Goal: Communication & Community: Answer question/provide support

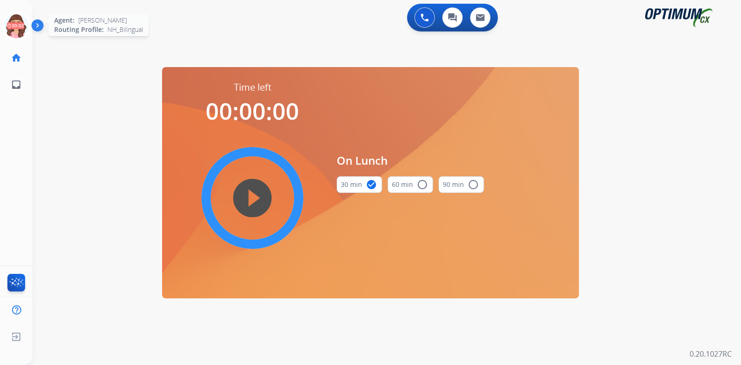
click at [10, 26] on icon at bounding box center [16, 26] width 30 height 30
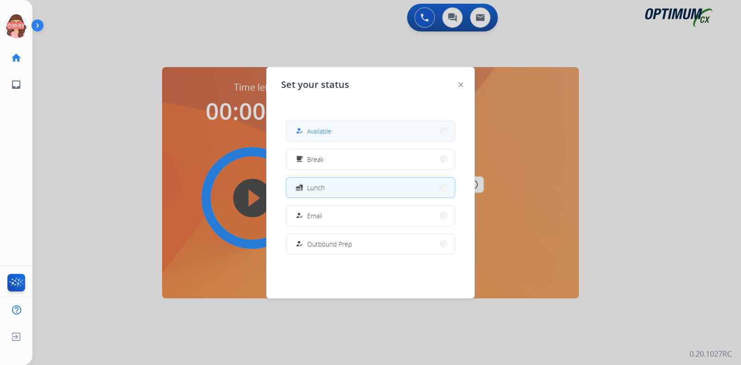
click at [318, 134] on span "Available" at bounding box center [319, 131] width 25 height 10
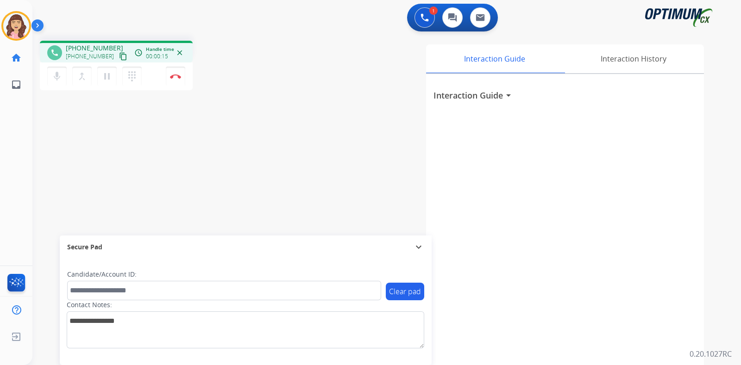
click at [119, 55] on mat-icon "content_copy" at bounding box center [123, 56] width 8 height 8
click at [108, 76] on mat-icon "pause" at bounding box center [106, 76] width 11 height 11
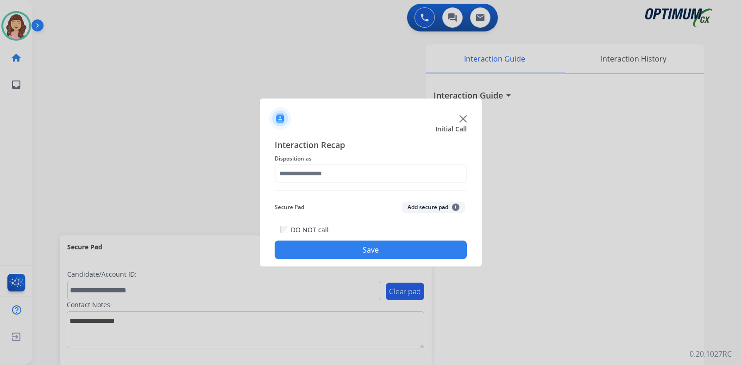
click at [180, 145] on div at bounding box center [370, 182] width 741 height 365
click at [348, 174] on input "text" at bounding box center [371, 173] width 192 height 19
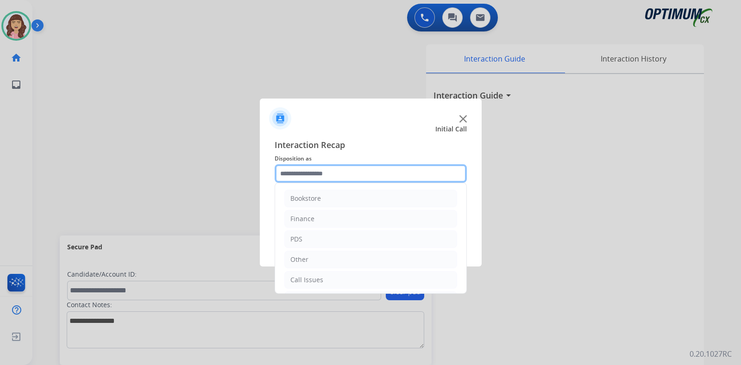
scroll to position [61, 0]
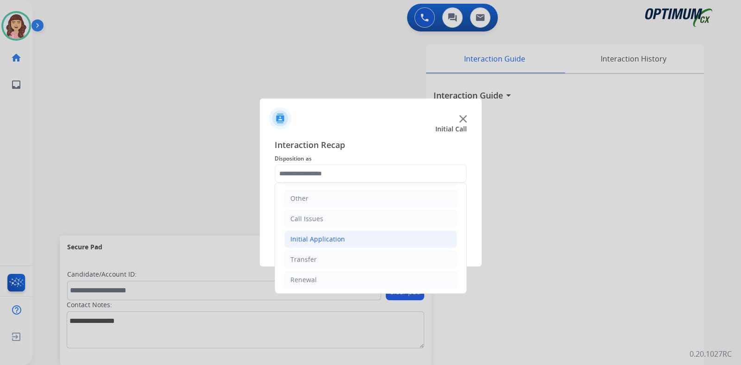
click at [324, 238] on div "Initial Application" at bounding box center [317, 239] width 55 height 9
click at [340, 278] on li "Appeals" at bounding box center [380, 280] width 154 height 18
type input "*******"
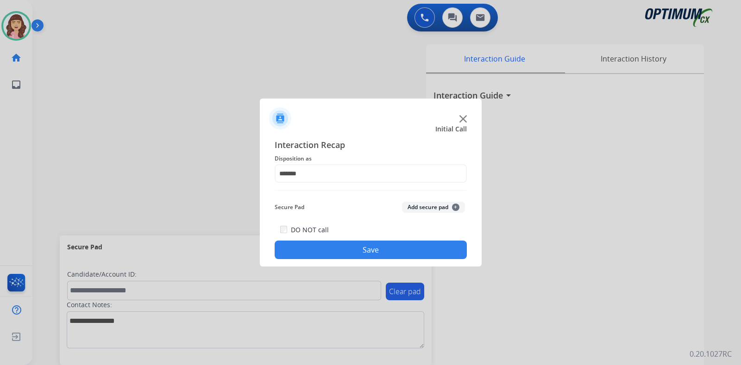
click at [368, 251] on button "Save" at bounding box center [371, 250] width 192 height 19
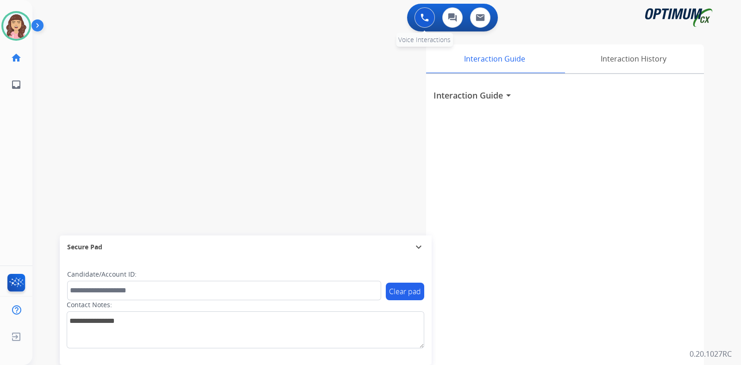
click at [422, 24] on button at bounding box center [424, 17] width 20 height 20
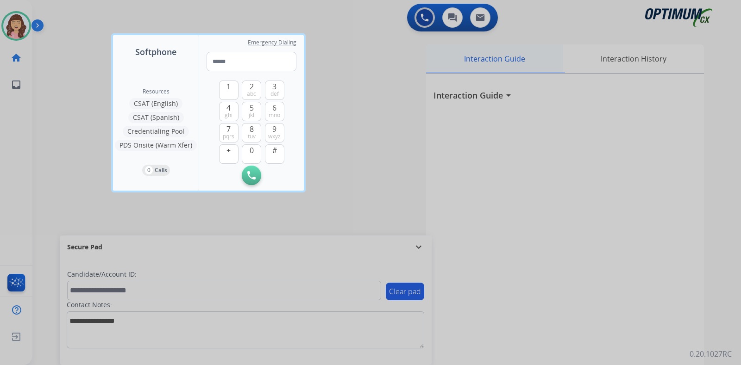
drag, startPoint x: 625, startPoint y: 59, endPoint x: 452, endPoint y: 60, distance: 172.7
click at [611, 60] on div at bounding box center [370, 182] width 741 height 365
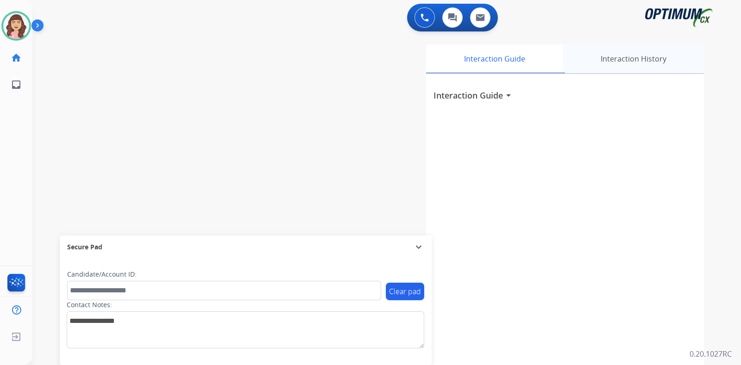
click at [677, 61] on div "Interaction History" at bounding box center [632, 58] width 141 height 29
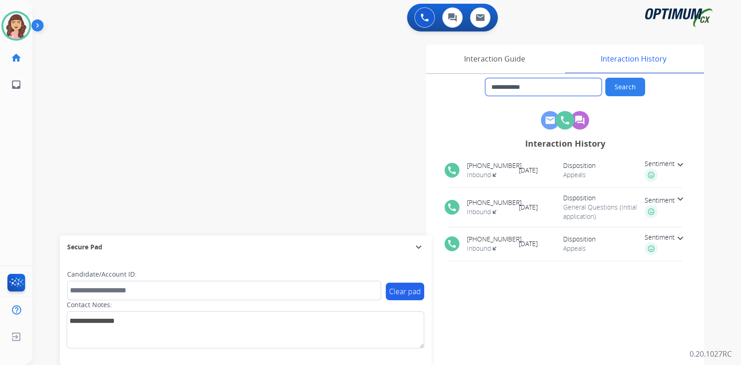
drag, startPoint x: 550, startPoint y: 90, endPoint x: 342, endPoint y: 83, distance: 208.4
click at [342, 83] on div "**********" at bounding box center [495, 231] width 415 height 375
click at [419, 17] on button at bounding box center [424, 17] width 20 height 20
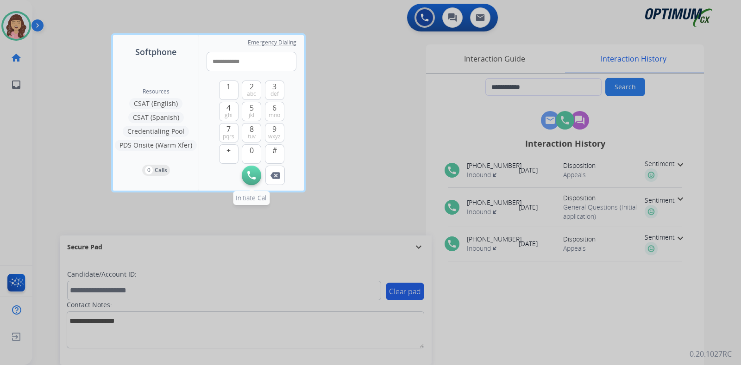
type input "**********"
click at [249, 172] on img at bounding box center [251, 175] width 8 height 8
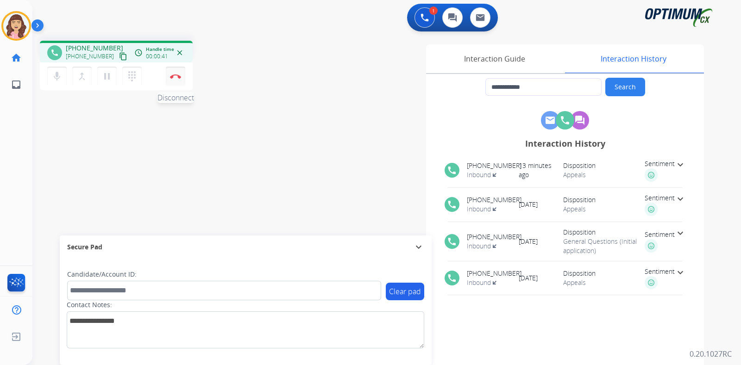
click at [172, 78] on img at bounding box center [175, 76] width 11 height 5
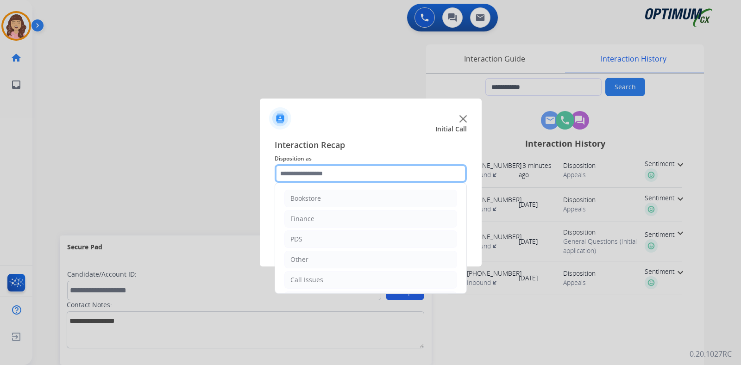
click at [344, 169] on input "text" at bounding box center [371, 173] width 192 height 19
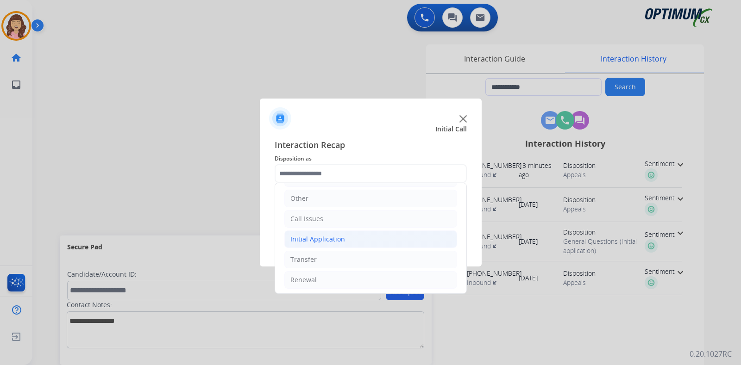
click at [351, 237] on li "Initial Application" at bounding box center [370, 240] width 173 height 18
click at [330, 277] on div "Appeals" at bounding box center [321, 279] width 25 height 9
type input "*******"
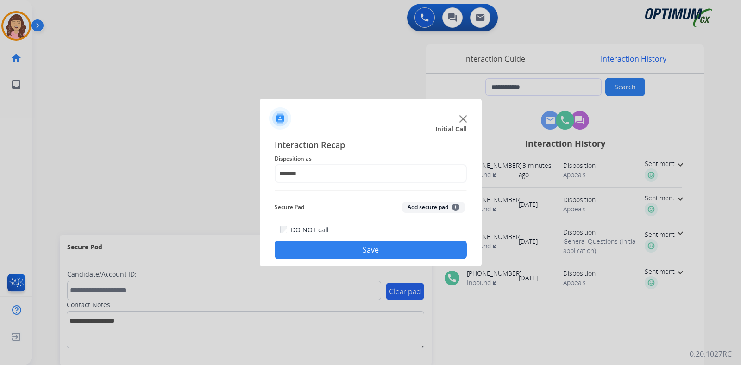
click at [370, 252] on button "Save" at bounding box center [371, 250] width 192 height 19
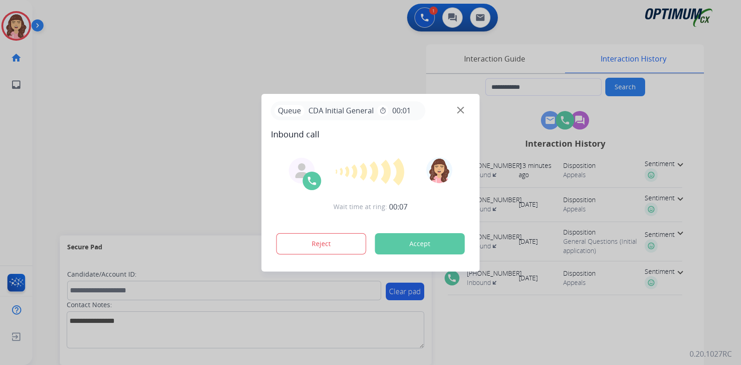
type input "**********"
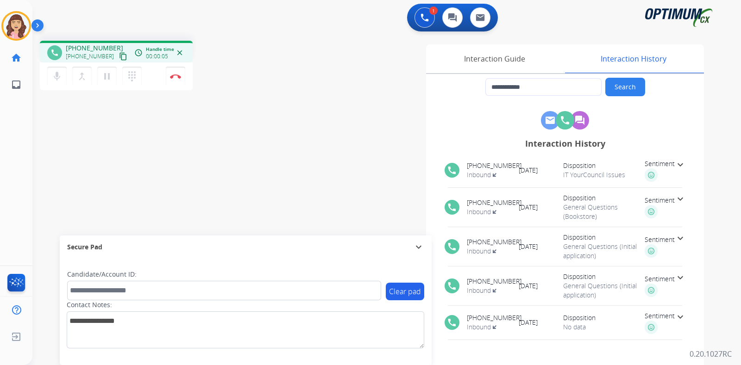
click at [119, 52] on mat-icon "content_copy" at bounding box center [123, 56] width 8 height 8
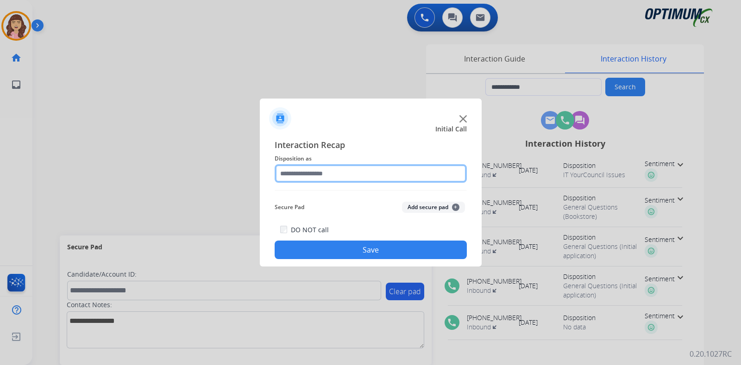
click at [344, 172] on input "text" at bounding box center [371, 173] width 192 height 19
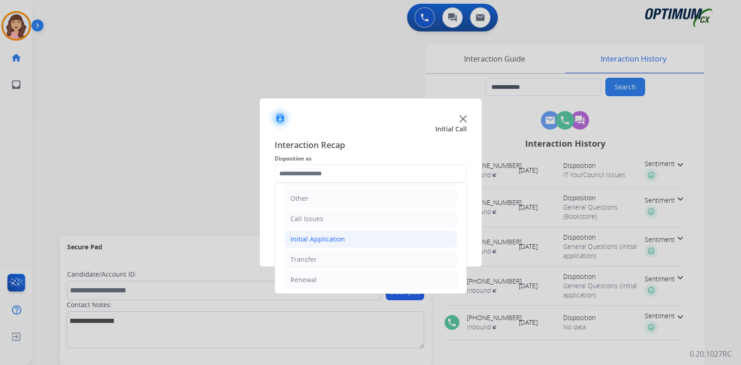
click at [333, 238] on div "Initial Application" at bounding box center [317, 239] width 55 height 9
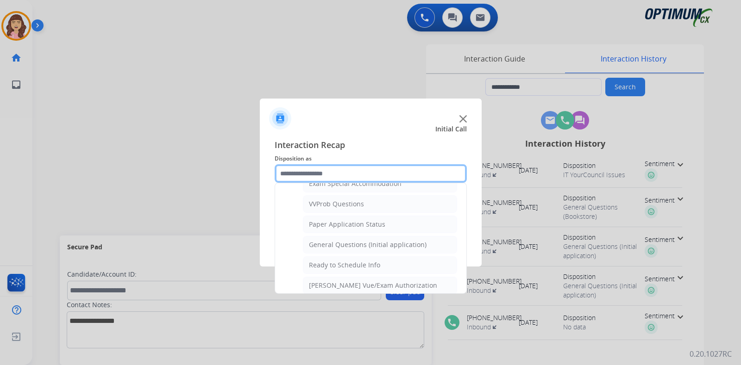
scroll to position [474, 0]
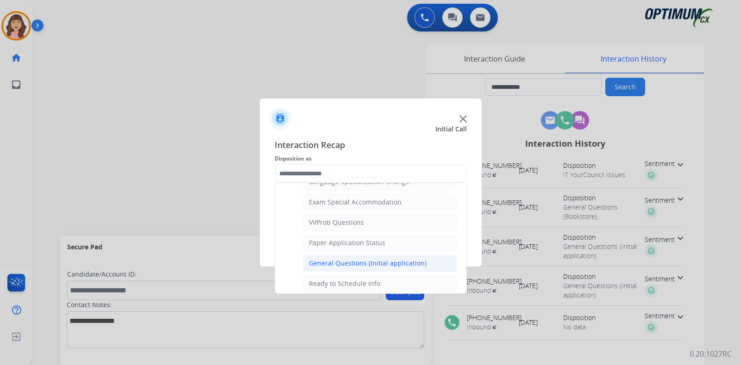
click at [346, 259] on div "General Questions (Initial application)" at bounding box center [368, 263] width 118 height 9
type input "**********"
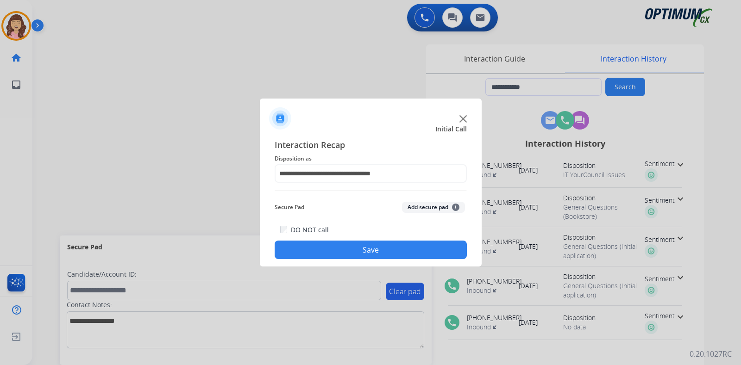
click at [385, 250] on button "Save" at bounding box center [371, 250] width 192 height 19
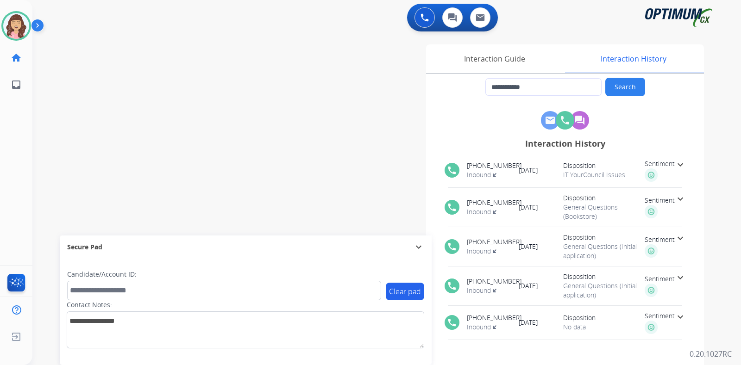
click at [94, 84] on div "**********" at bounding box center [375, 226] width 686 height 386
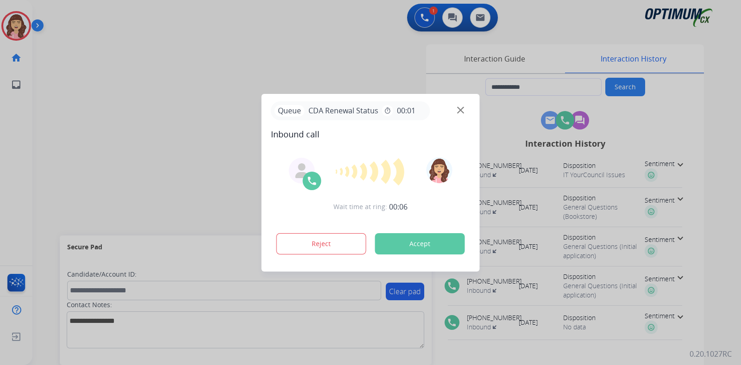
type input "**********"
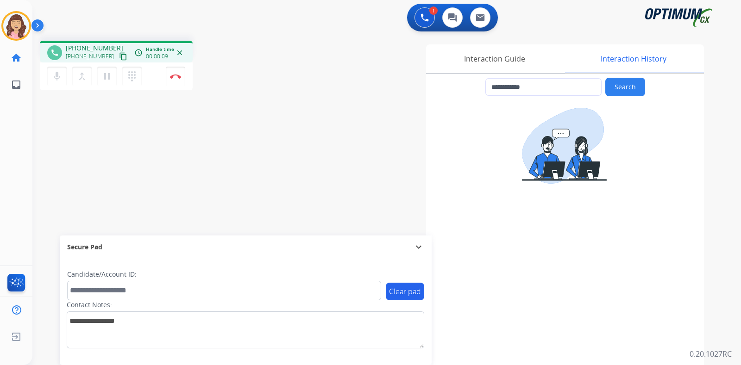
click at [119, 52] on mat-icon "content_copy" at bounding box center [123, 56] width 8 height 8
click at [177, 78] on img at bounding box center [175, 76] width 11 height 5
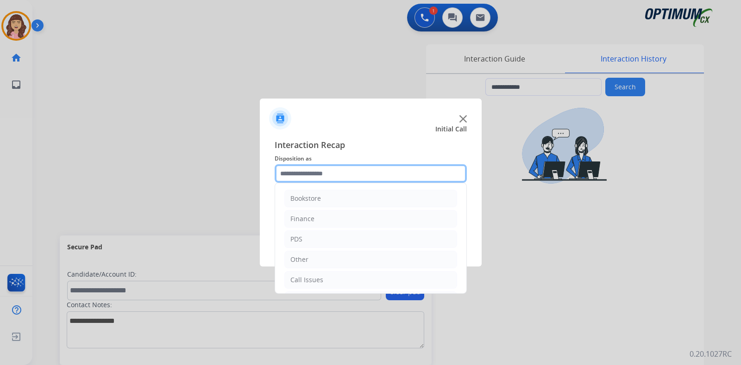
click at [370, 170] on input "text" at bounding box center [371, 173] width 192 height 19
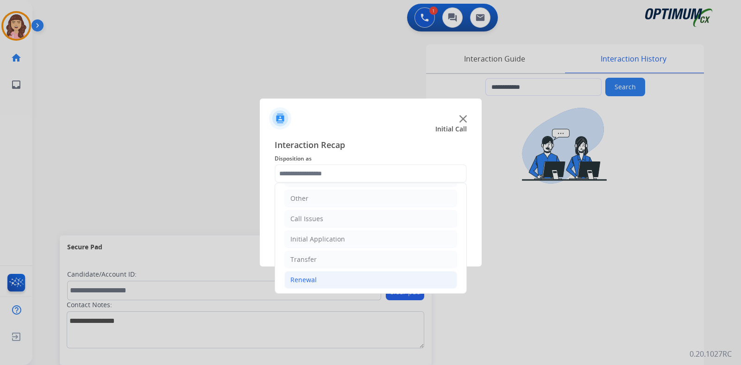
click at [319, 279] on li "Renewal" at bounding box center [370, 280] width 173 height 18
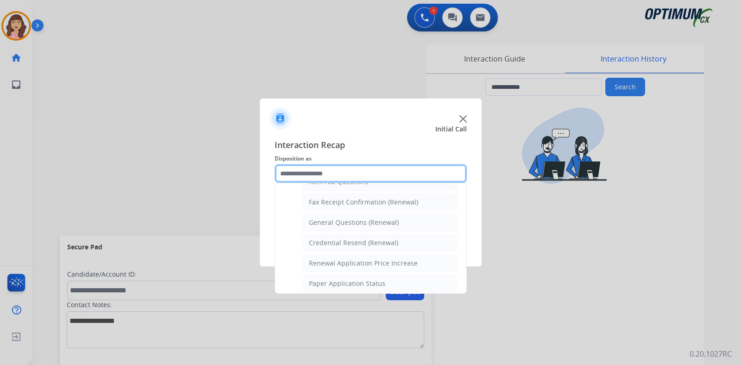
scroll to position [246, 0]
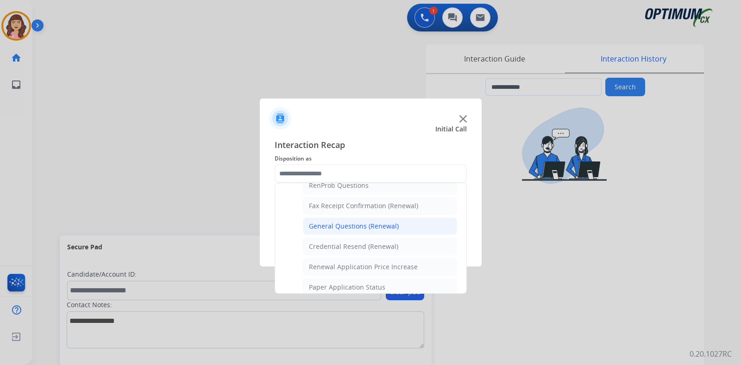
click at [374, 226] on div "General Questions (Renewal)" at bounding box center [354, 226] width 90 height 9
type input "**********"
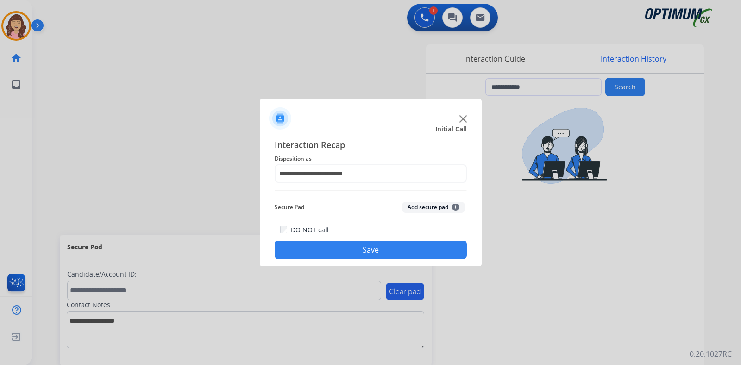
click at [356, 249] on button "Save" at bounding box center [371, 250] width 192 height 19
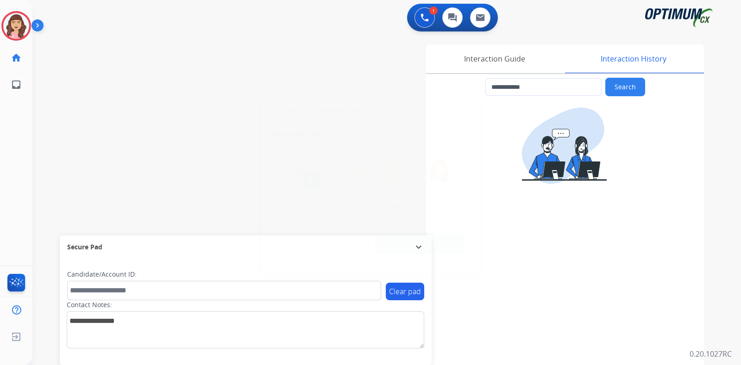
type input "**********"
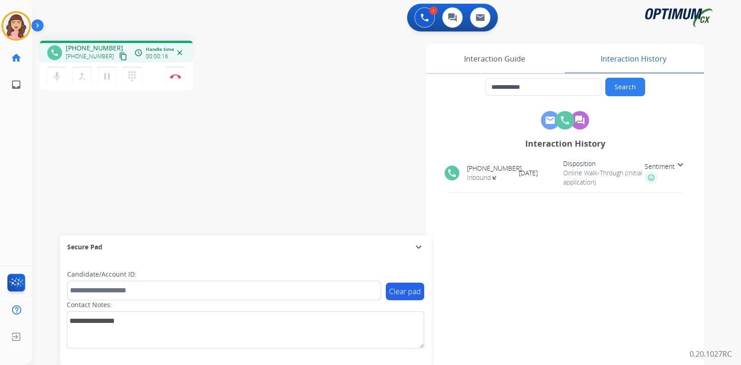
click at [119, 54] on mat-icon "content_copy" at bounding box center [123, 56] width 8 height 8
click at [150, 170] on div "**********" at bounding box center [375, 226] width 686 height 386
click at [170, 66] on div "mic Mute merge_type Bridge pause Hold dialpad Dialpad Disconnect" at bounding box center [116, 76] width 153 height 28
click at [179, 78] on img at bounding box center [175, 76] width 11 height 5
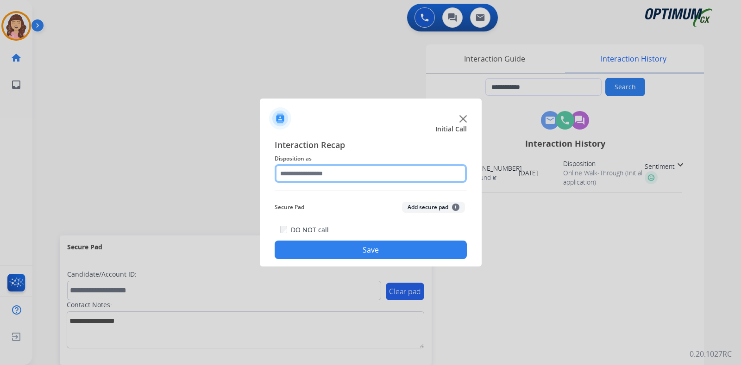
click at [330, 181] on input "text" at bounding box center [371, 173] width 192 height 19
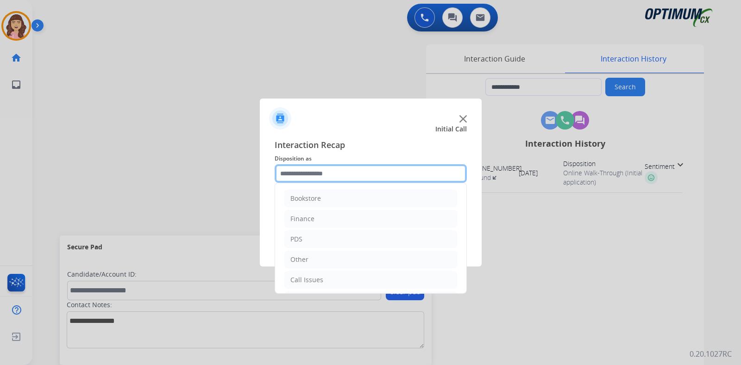
scroll to position [61, 0]
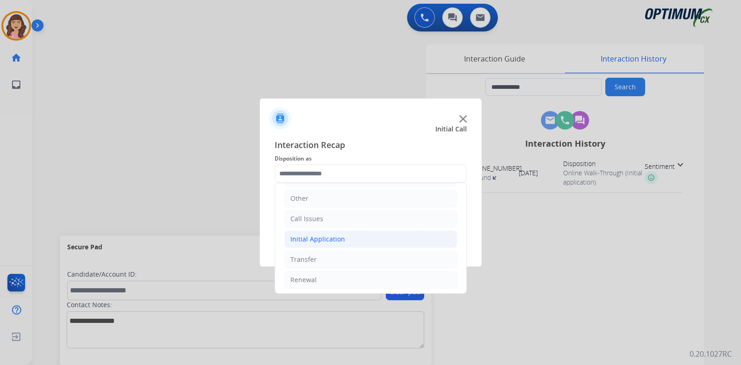
click at [340, 237] on div "Initial Application" at bounding box center [317, 239] width 55 height 9
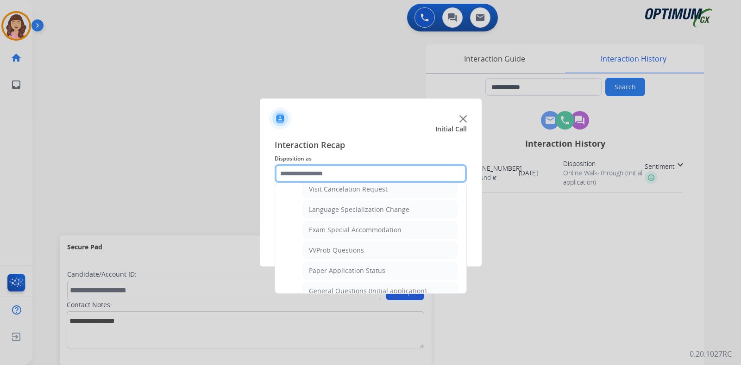
scroll to position [442, 0]
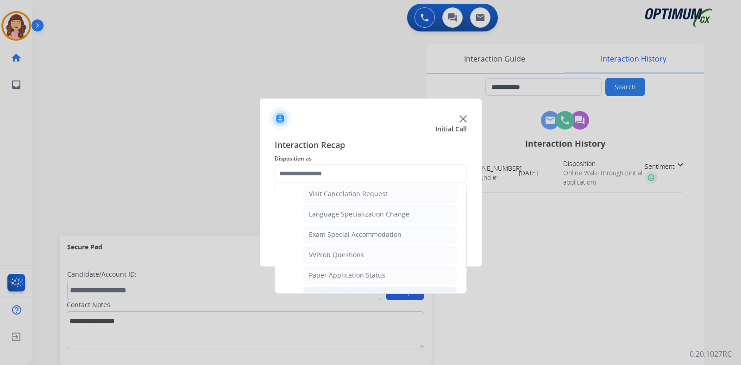
click at [353, 291] on div "General Questions (Initial application)" at bounding box center [368, 295] width 118 height 9
type input "**********"
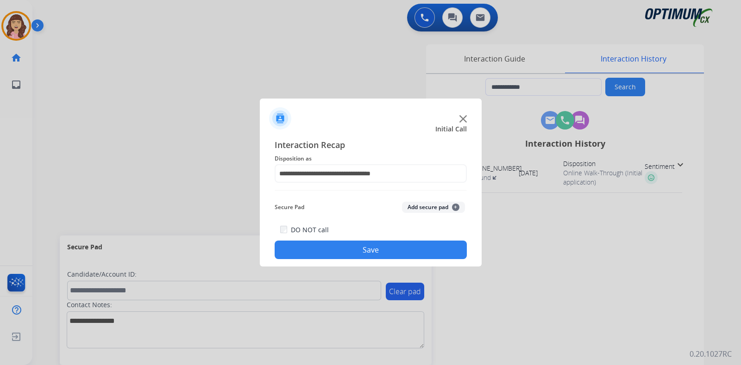
click at [375, 251] on button "Save" at bounding box center [371, 250] width 192 height 19
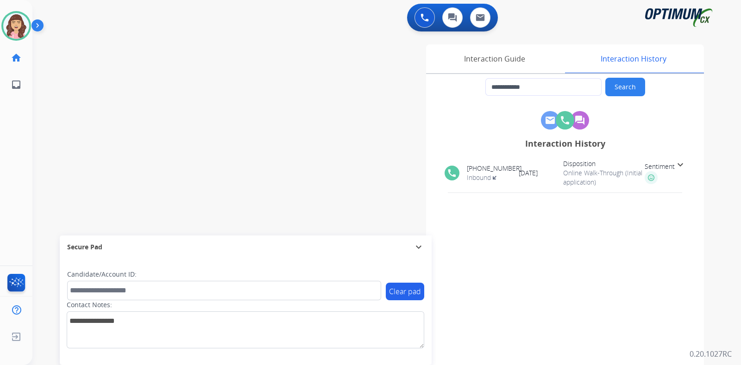
click at [149, 68] on div "**********" at bounding box center [375, 226] width 686 height 386
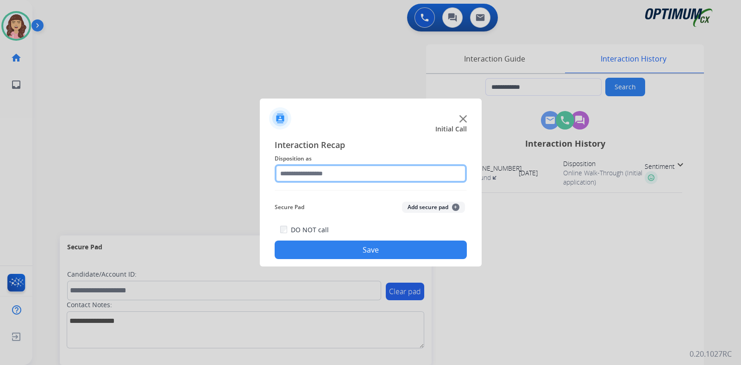
click at [322, 177] on input "text" at bounding box center [371, 173] width 192 height 19
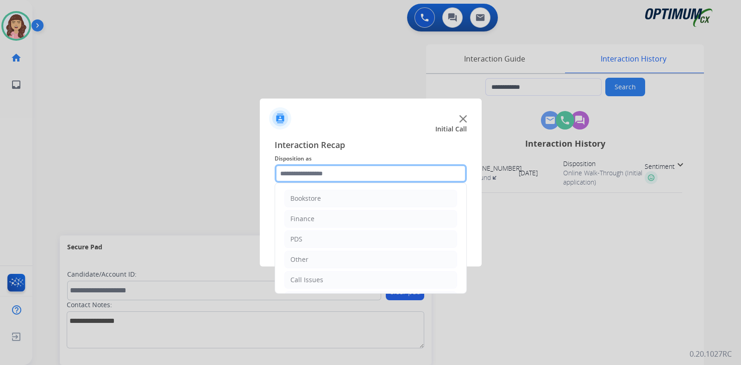
scroll to position [61, 0]
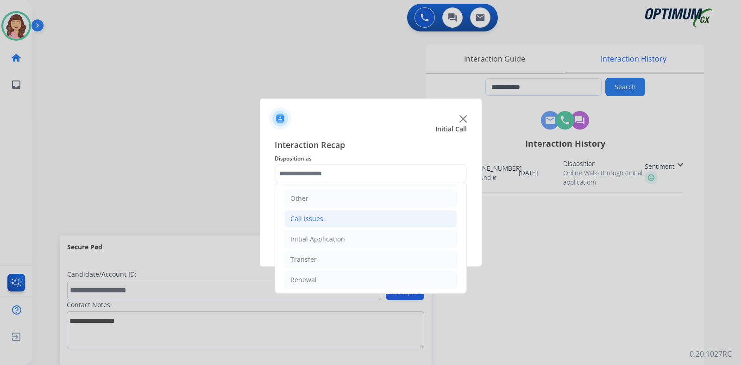
click at [313, 222] on div "Call Issues" at bounding box center [306, 218] width 33 height 9
click at [331, 280] on div "Dropped Call" at bounding box center [329, 279] width 41 height 9
type input "**********"
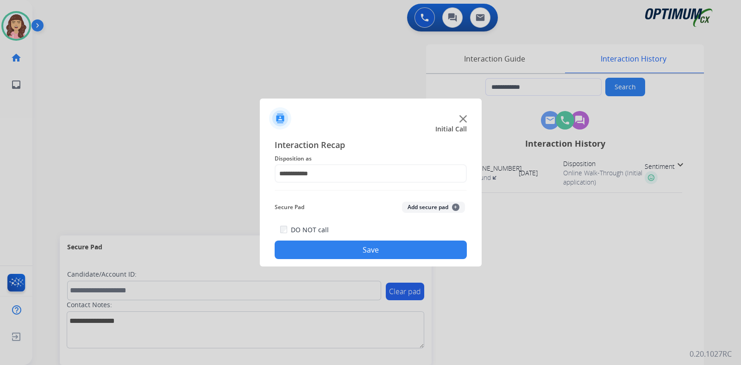
click at [355, 250] on button "Save" at bounding box center [371, 250] width 192 height 19
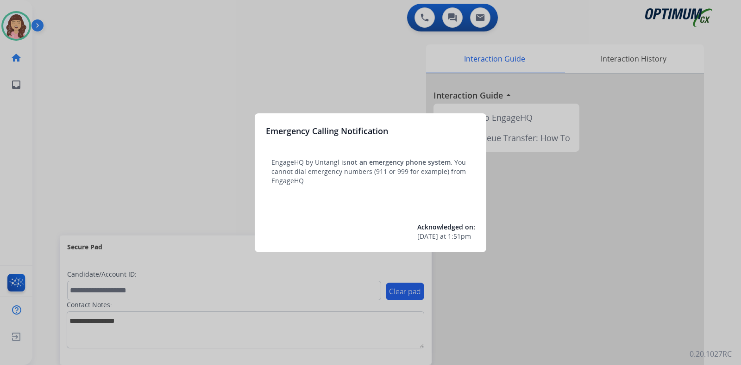
click at [303, 71] on div at bounding box center [370, 182] width 741 height 365
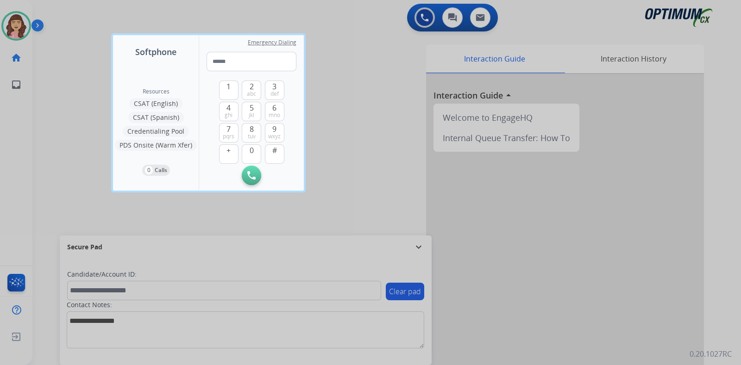
click at [333, 92] on div at bounding box center [370, 182] width 741 height 365
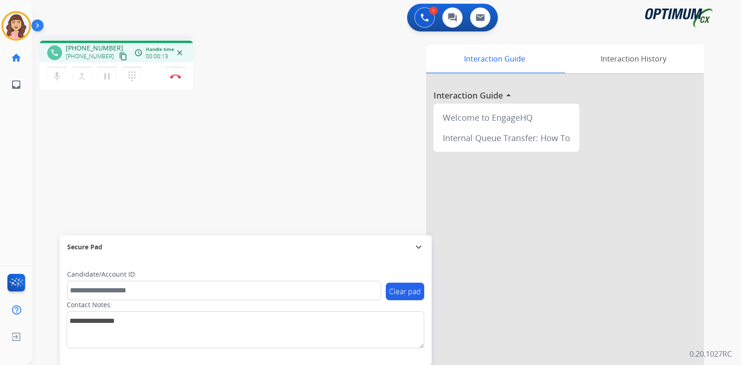
click at [119, 56] on mat-icon "content_copy" at bounding box center [123, 56] width 8 height 8
click at [176, 78] on img at bounding box center [175, 76] width 11 height 5
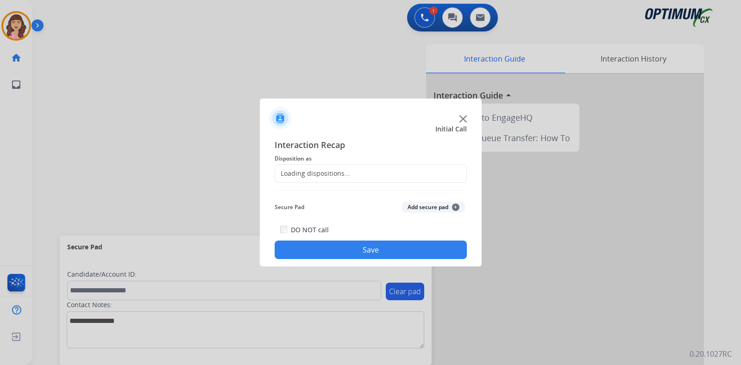
click at [325, 170] on div "Loading dispositions..." at bounding box center [312, 173] width 75 height 9
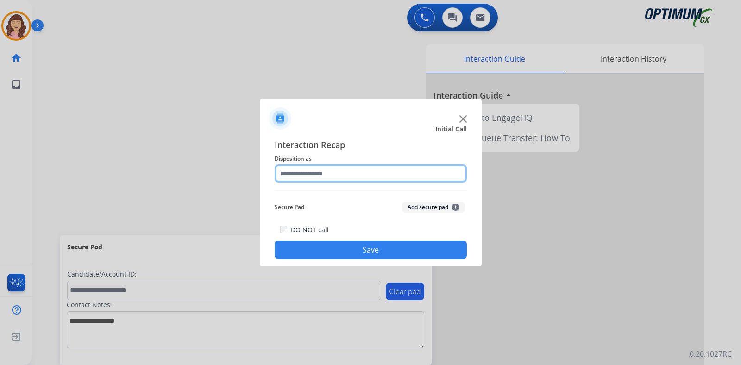
click at [349, 172] on input "text" at bounding box center [371, 173] width 192 height 19
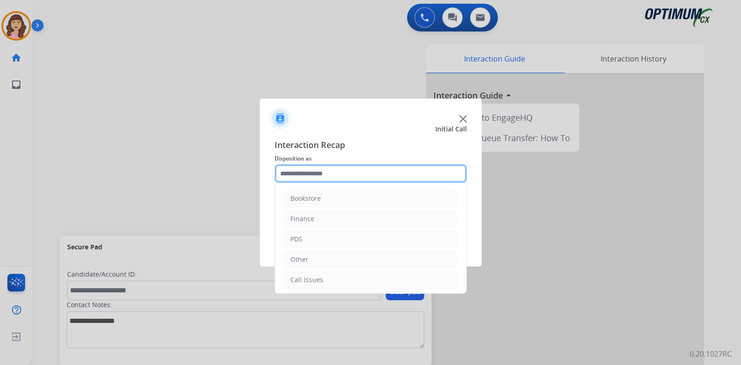
scroll to position [61, 0]
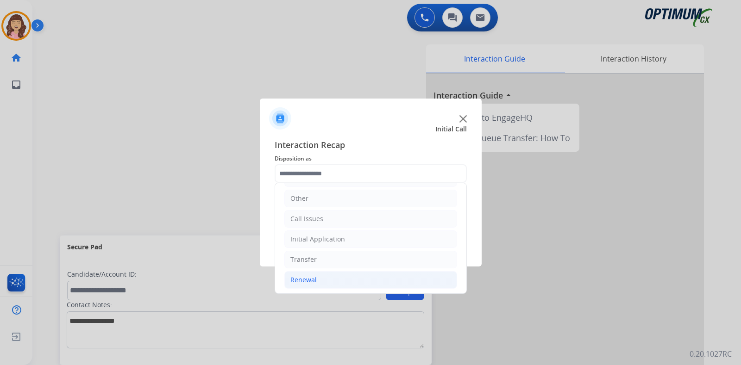
click at [308, 279] on div "Renewal" at bounding box center [303, 279] width 26 height 9
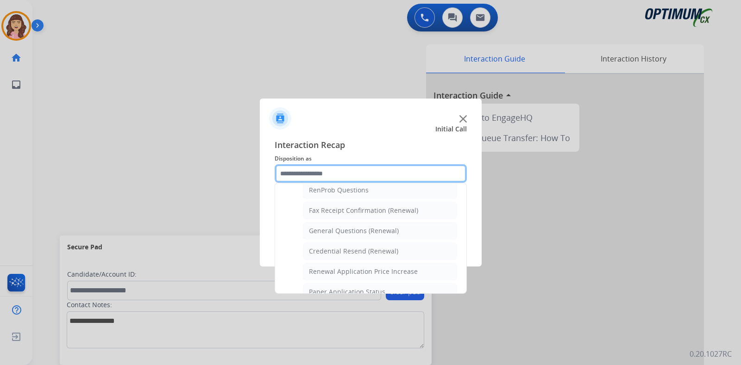
scroll to position [240, 0]
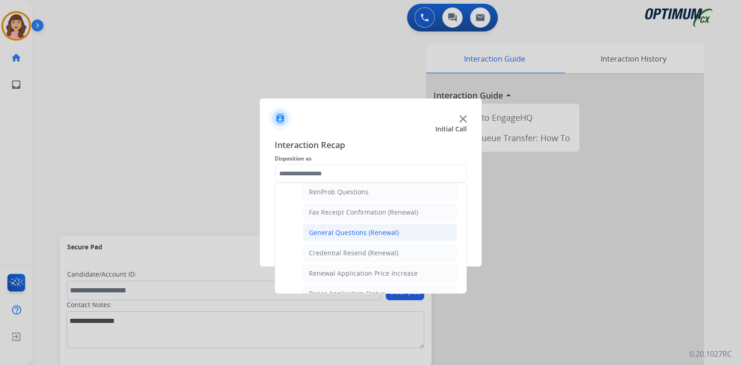
click at [360, 233] on div "General Questions (Renewal)" at bounding box center [354, 232] width 90 height 9
type input "**********"
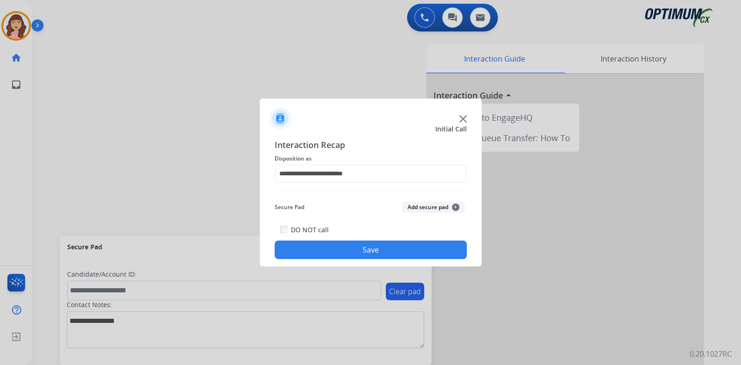
click at [359, 245] on button "Save" at bounding box center [371, 250] width 192 height 19
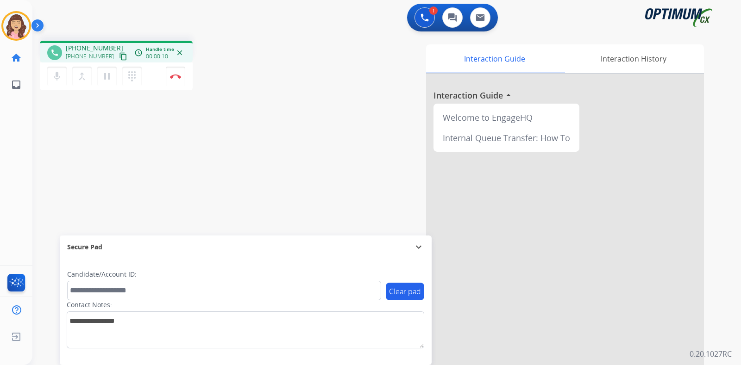
click at [119, 58] on mat-icon "content_copy" at bounding box center [123, 56] width 8 height 8
click at [176, 81] on button "Disconnect" at bounding box center [175, 76] width 19 height 19
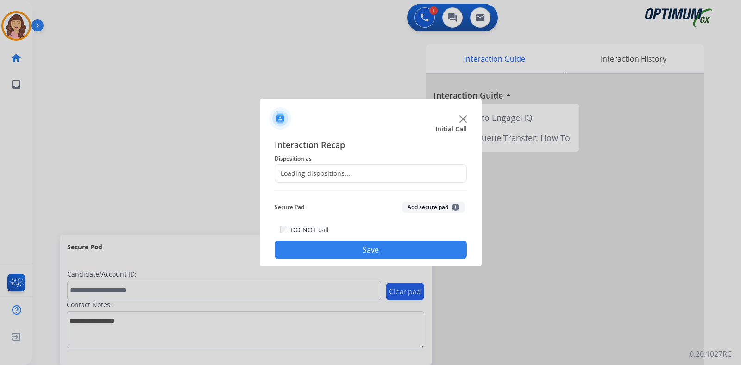
click at [327, 175] on div "Loading dispositions..." at bounding box center [312, 173] width 75 height 9
click at [345, 171] on input "text" at bounding box center [371, 173] width 192 height 19
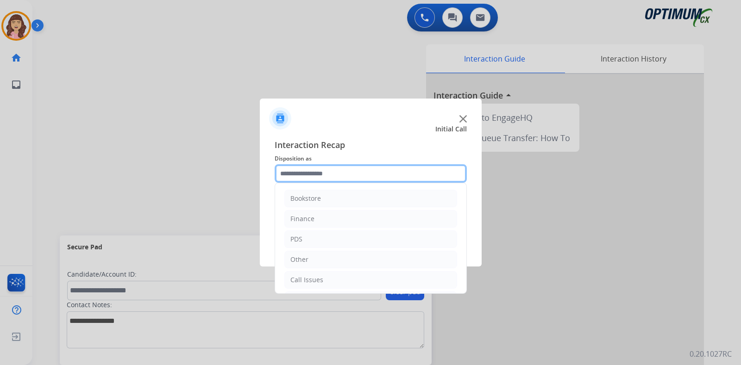
scroll to position [61, 0]
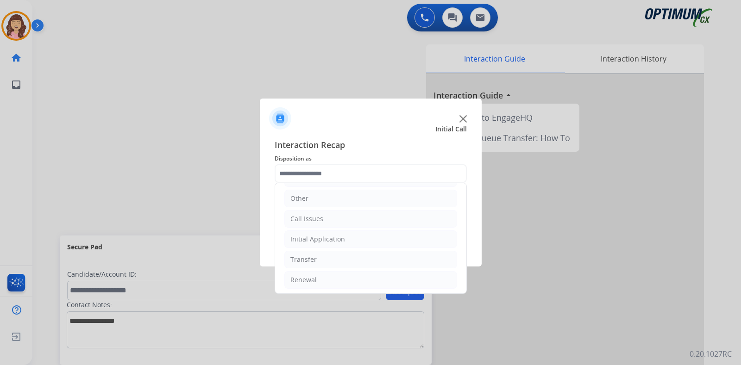
click at [471, 277] on div at bounding box center [370, 182] width 741 height 365
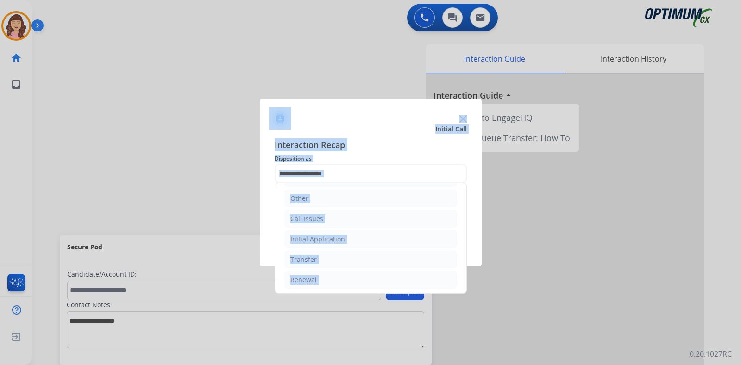
drag, startPoint x: 471, startPoint y: 277, endPoint x: 472, endPoint y: 207, distance: 70.4
click at [0, 207] on app-contact-recap-modal "Initial Call Interaction Recap Disposition as Bookstore Finance PDS Other Call …" at bounding box center [0, 182] width 0 height 365
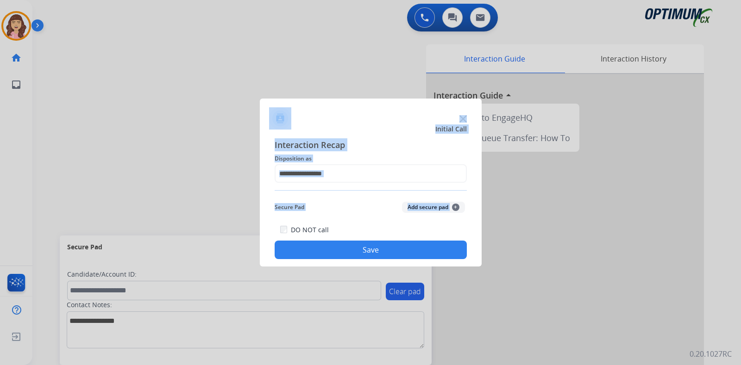
click at [565, 206] on div at bounding box center [370, 182] width 741 height 365
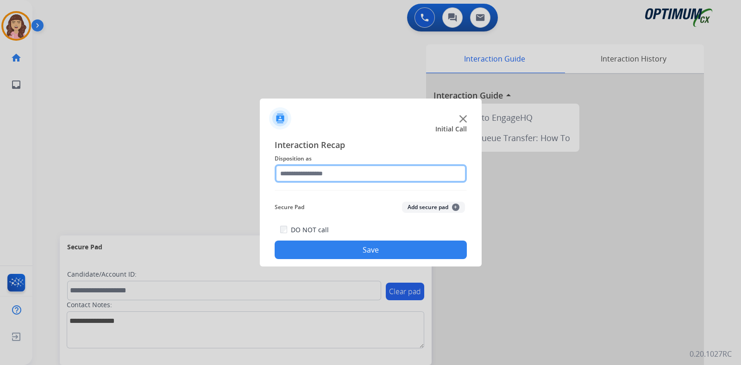
click at [432, 172] on input "text" at bounding box center [371, 173] width 192 height 19
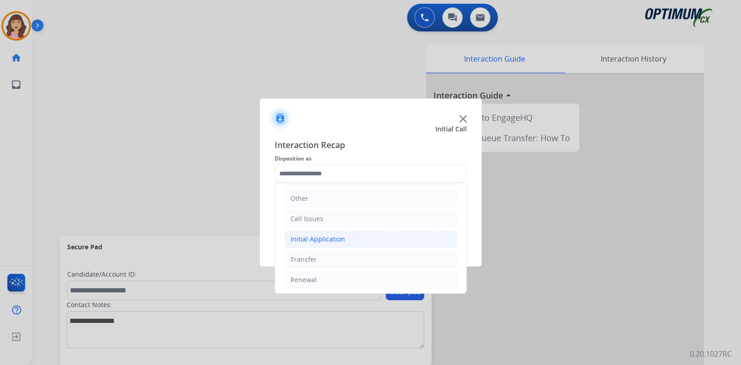
click at [323, 240] on div "Initial Application" at bounding box center [317, 239] width 55 height 9
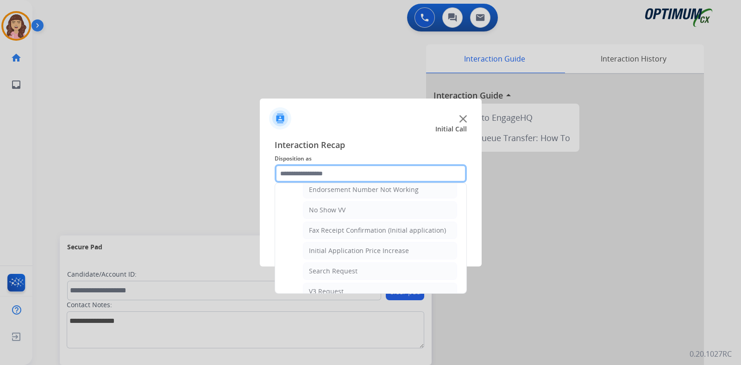
scroll to position [267, 0]
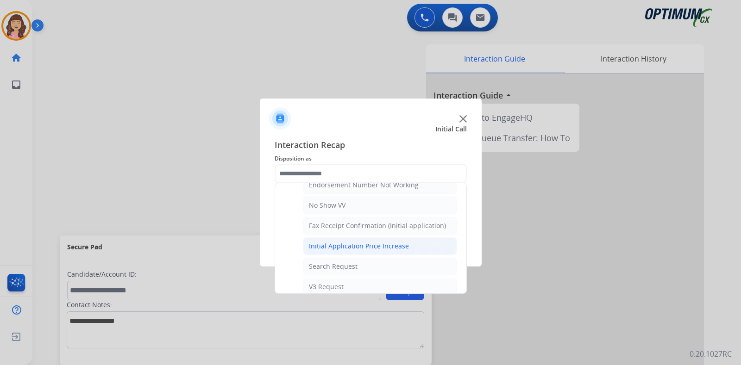
click at [352, 242] on div "Initial Application Price Increase" at bounding box center [359, 246] width 100 height 9
type input "**********"
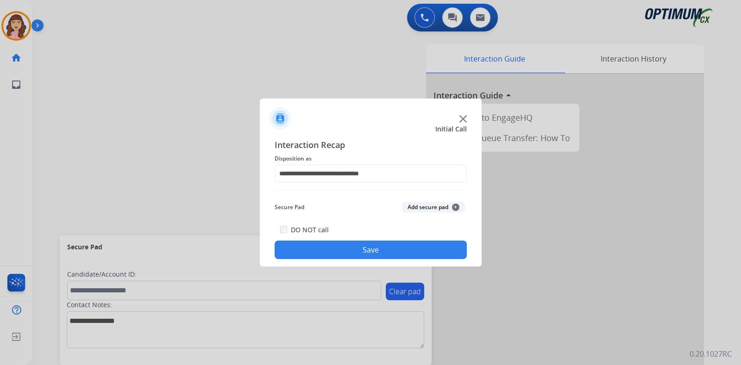
click at [355, 244] on button "Save" at bounding box center [371, 250] width 192 height 19
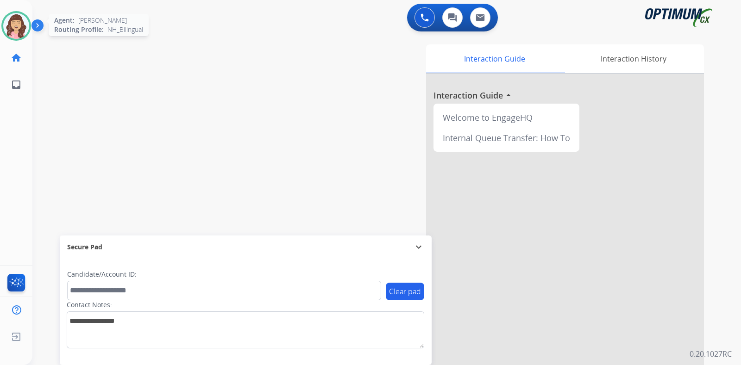
click at [16, 28] on img at bounding box center [16, 26] width 26 height 26
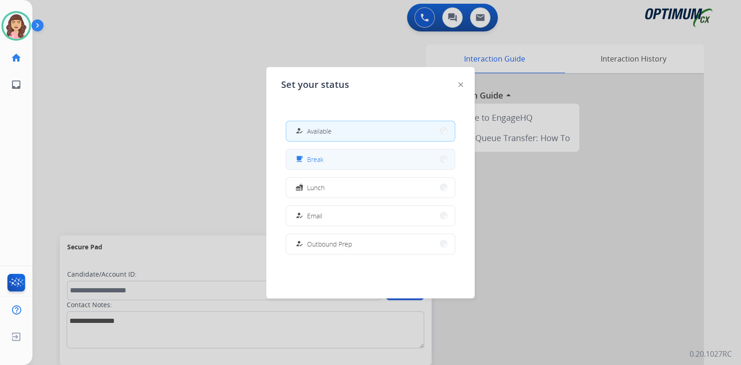
click at [347, 160] on button "free_breakfast Break" at bounding box center [370, 160] width 169 height 20
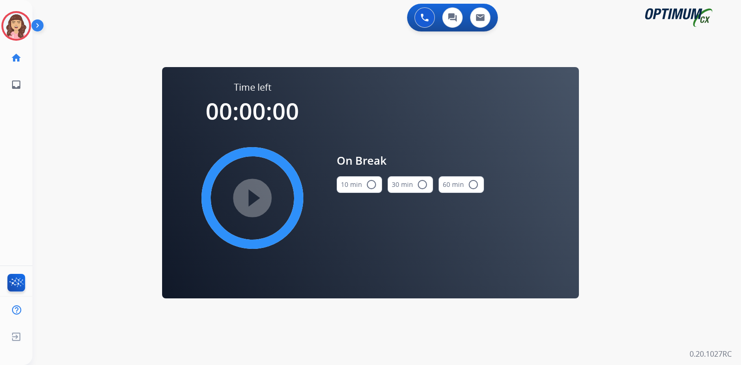
click at [368, 186] on mat-icon "radio_button_unchecked" at bounding box center [371, 184] width 11 height 11
click at [255, 198] on mat-icon "play_circle_filled" at bounding box center [252, 198] width 11 height 11
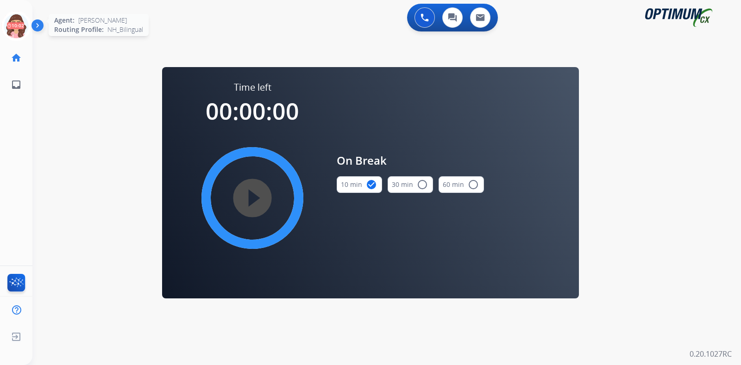
click at [17, 26] on icon at bounding box center [16, 26] width 30 height 30
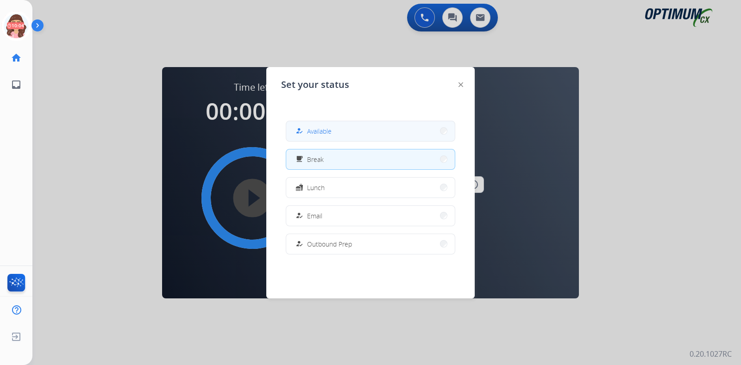
click at [319, 128] on span "Available" at bounding box center [319, 131] width 25 height 10
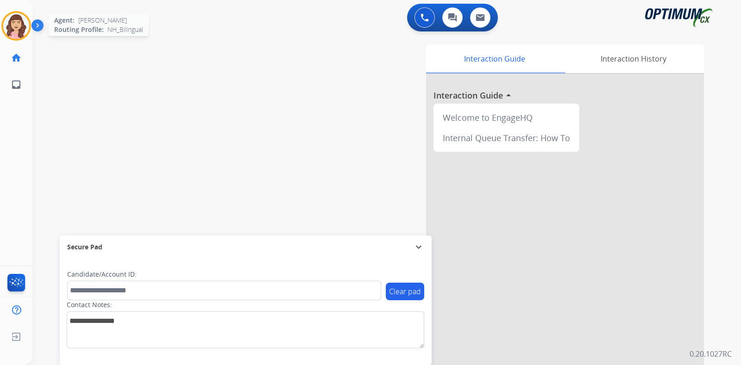
click at [7, 32] on img at bounding box center [16, 26] width 26 height 26
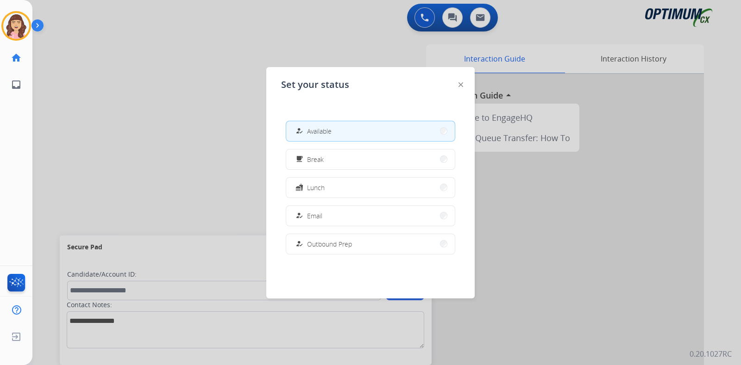
click at [167, 165] on div at bounding box center [370, 182] width 741 height 365
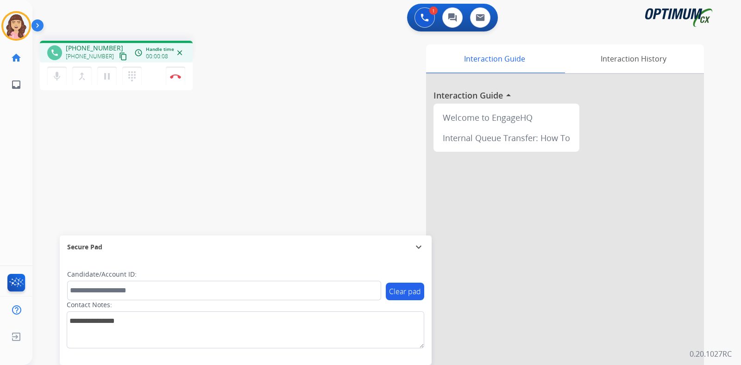
click at [119, 56] on mat-icon "content_copy" at bounding box center [123, 56] width 8 height 8
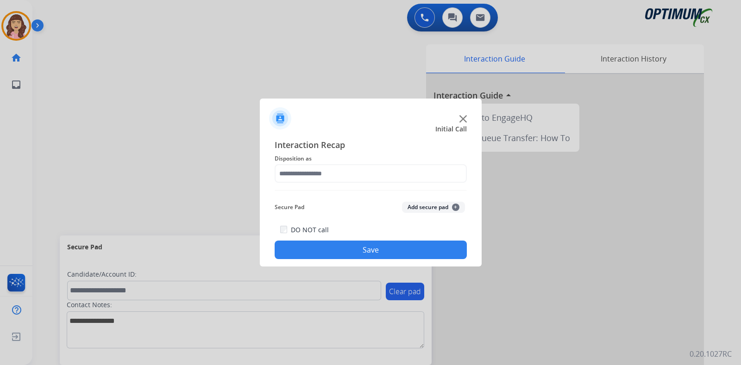
click at [179, 82] on div at bounding box center [370, 182] width 741 height 365
click at [329, 174] on input "text" at bounding box center [371, 173] width 192 height 19
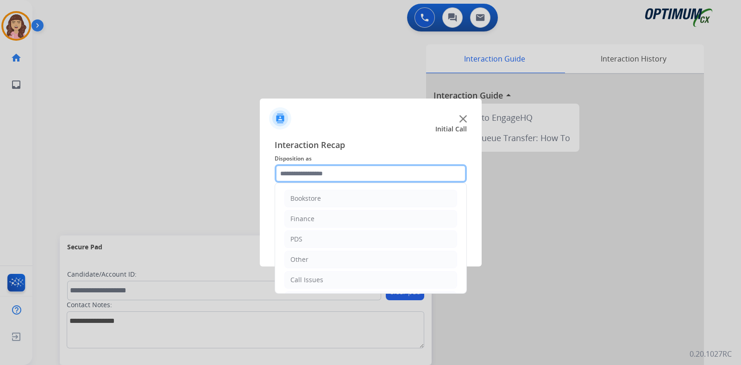
scroll to position [61, 0]
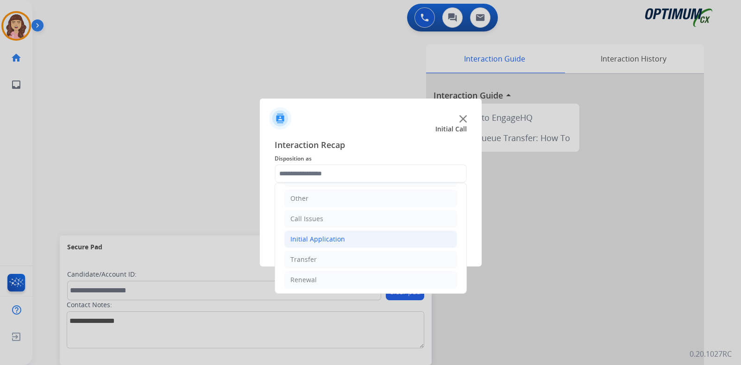
click at [325, 238] on div "Initial Application" at bounding box center [317, 239] width 55 height 9
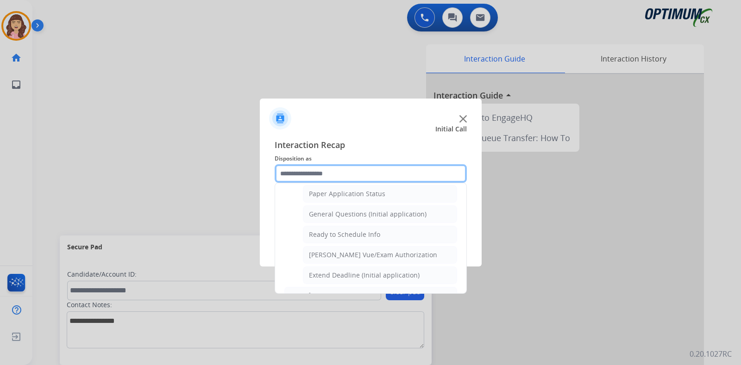
scroll to position [497, 0]
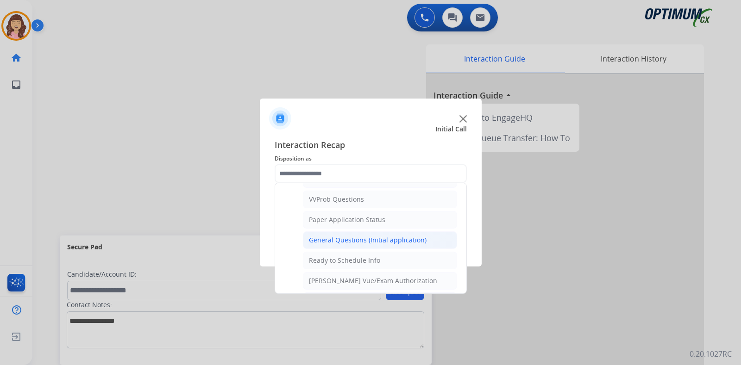
click at [365, 236] on div "General Questions (Initial application)" at bounding box center [368, 240] width 118 height 9
type input "**********"
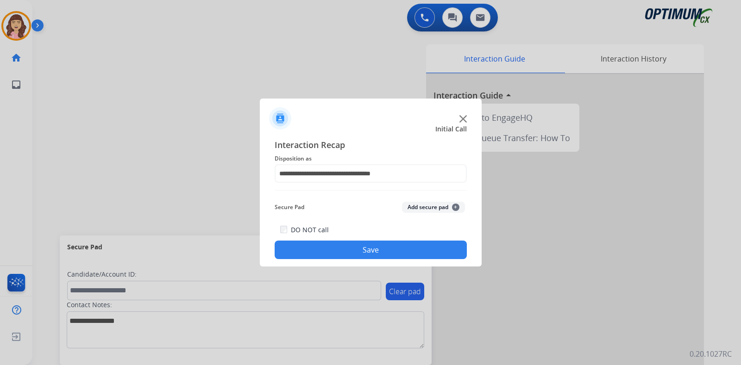
click at [366, 251] on button "Save" at bounding box center [371, 250] width 192 height 19
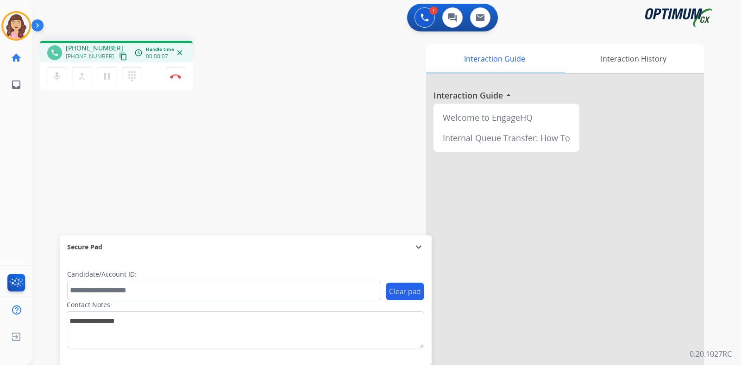
click at [119, 58] on mat-icon "content_copy" at bounding box center [123, 56] width 8 height 8
click at [178, 76] on img at bounding box center [175, 76] width 11 height 5
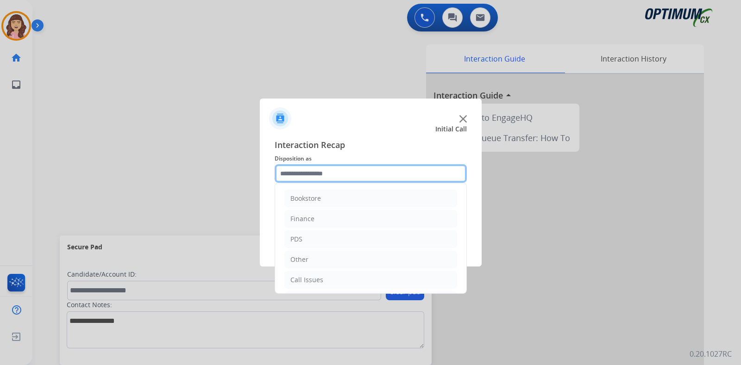
click at [352, 177] on input "text" at bounding box center [371, 173] width 192 height 19
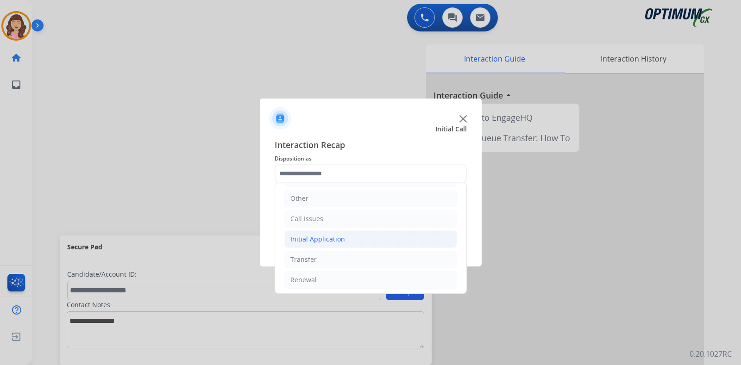
click at [329, 237] on div "Initial Application" at bounding box center [317, 239] width 55 height 9
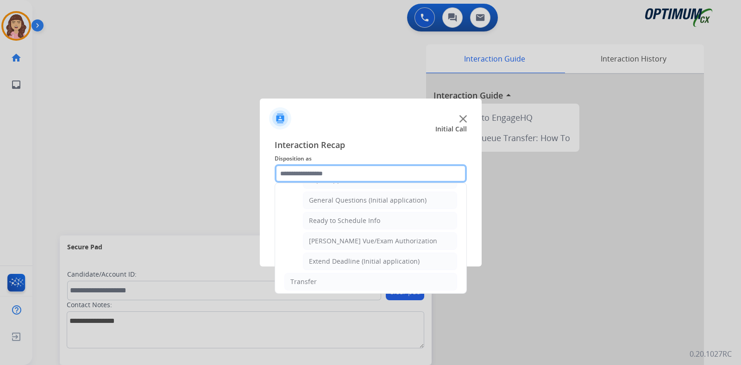
scroll to position [539, 0]
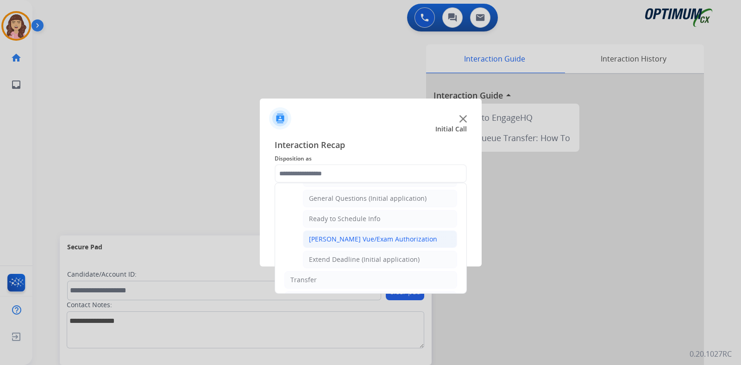
click at [365, 235] on div "[PERSON_NAME] Vue/Exam Authorization" at bounding box center [373, 239] width 128 height 9
type input "**********"
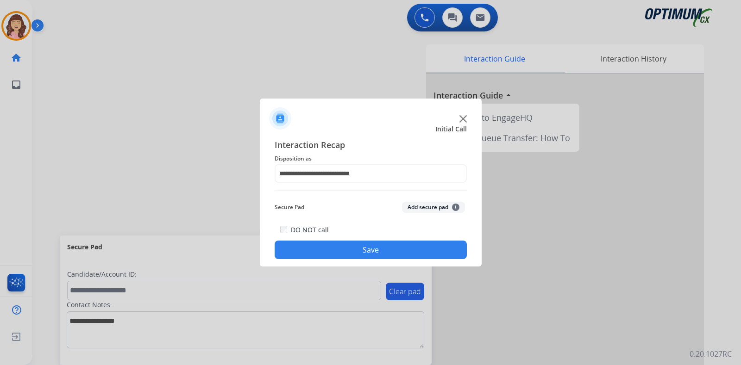
click at [361, 244] on button "Save" at bounding box center [371, 250] width 192 height 19
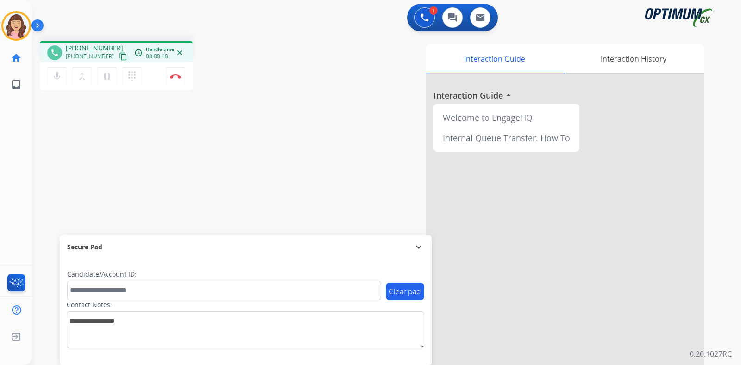
click at [119, 56] on mat-icon "content_copy" at bounding box center [123, 56] width 8 height 8
click at [175, 77] on img at bounding box center [175, 76] width 11 height 5
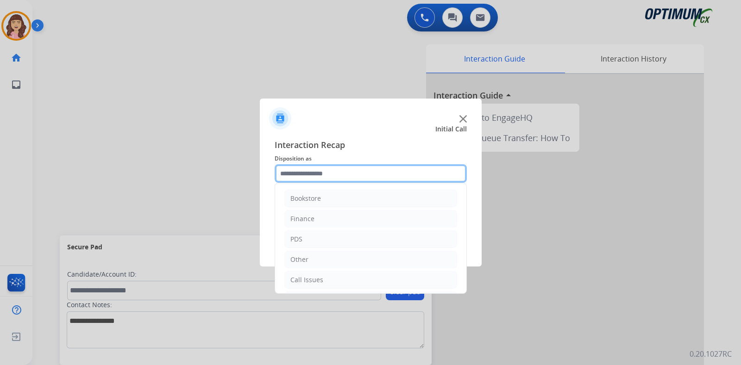
click at [326, 172] on input "text" at bounding box center [371, 173] width 192 height 19
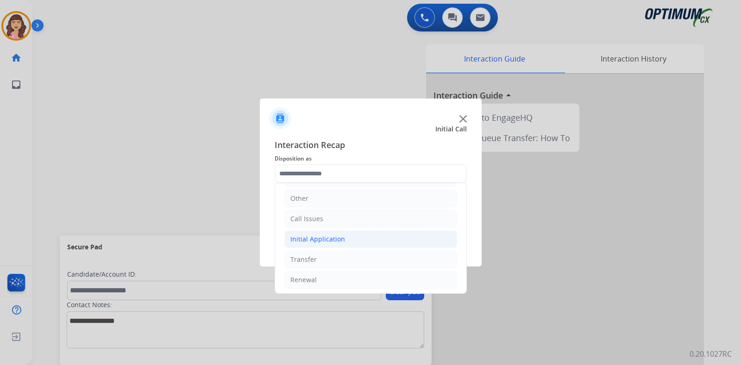
click at [343, 239] on li "Initial Application" at bounding box center [370, 240] width 173 height 18
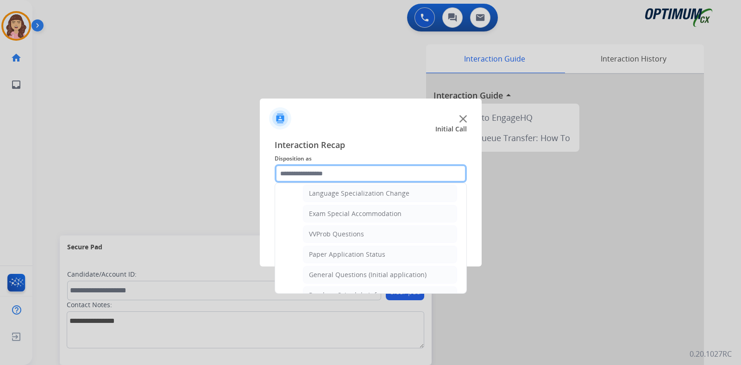
scroll to position [460, 0]
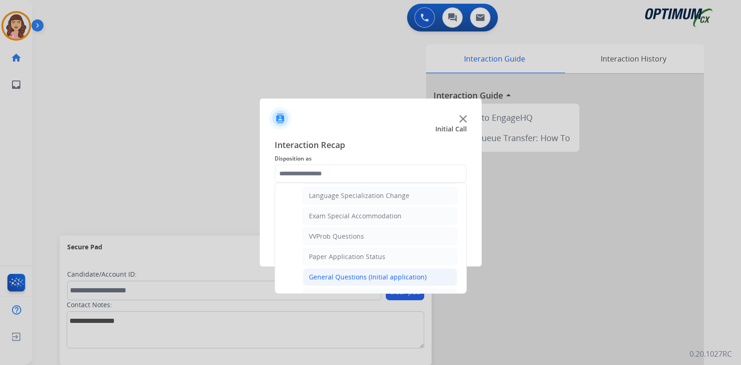
click at [381, 273] on div "General Questions (Initial application)" at bounding box center [368, 277] width 118 height 9
type input "**********"
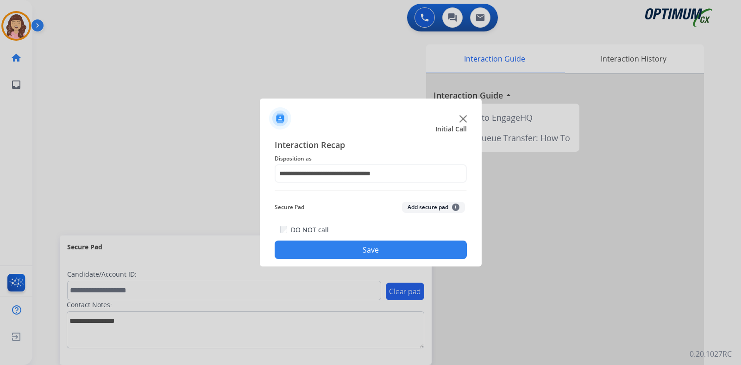
click at [362, 252] on button "Save" at bounding box center [371, 250] width 192 height 19
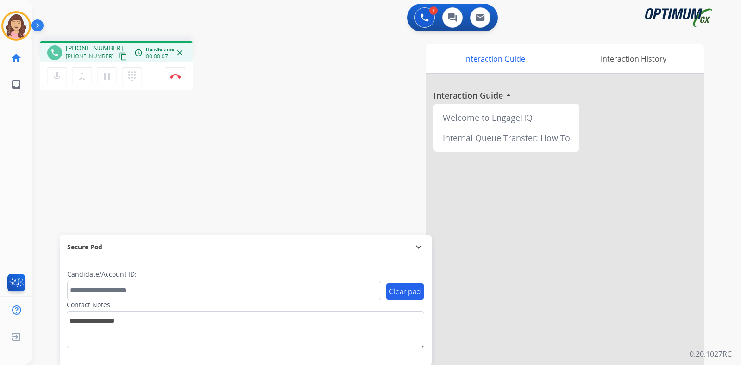
click at [119, 54] on mat-icon "content_copy" at bounding box center [123, 56] width 8 height 8
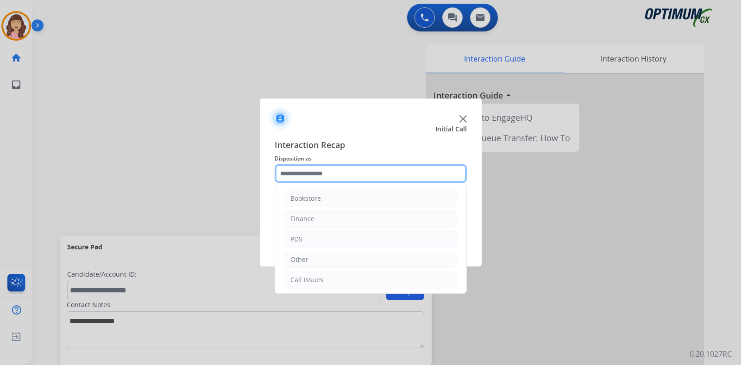
click at [360, 167] on input "text" at bounding box center [371, 173] width 192 height 19
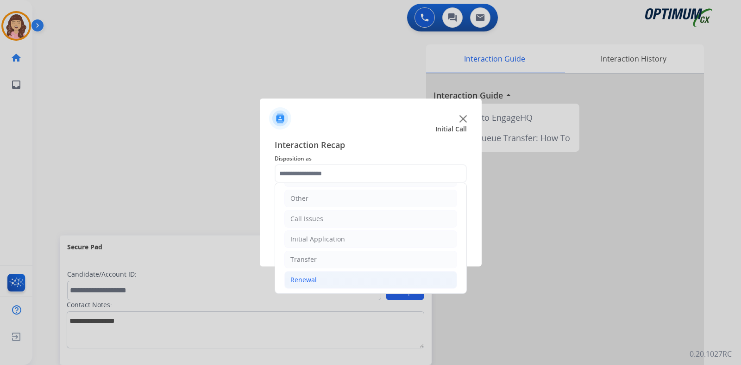
click at [327, 279] on li "Renewal" at bounding box center [370, 280] width 173 height 18
click at [468, 206] on div "Interaction Recap Disposition as Bookstore Finance PDS Other Call Issues Initia…" at bounding box center [371, 199] width 222 height 136
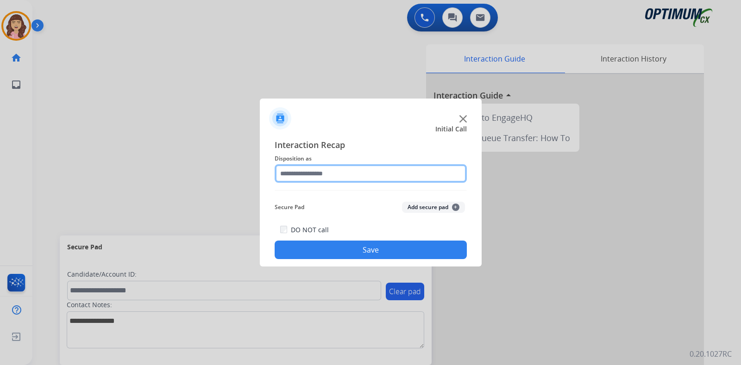
click at [426, 168] on input "text" at bounding box center [371, 173] width 192 height 19
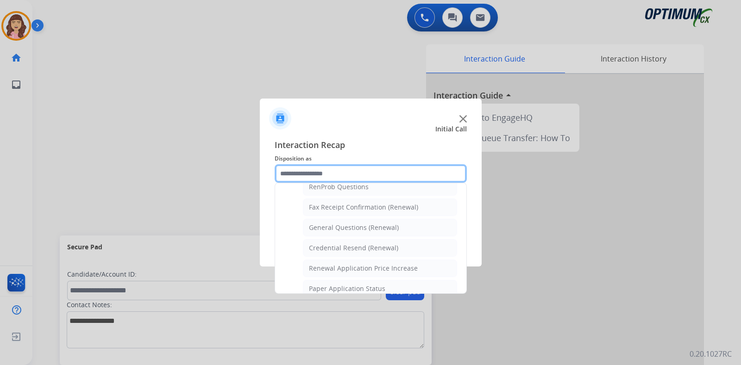
scroll to position [238, 0]
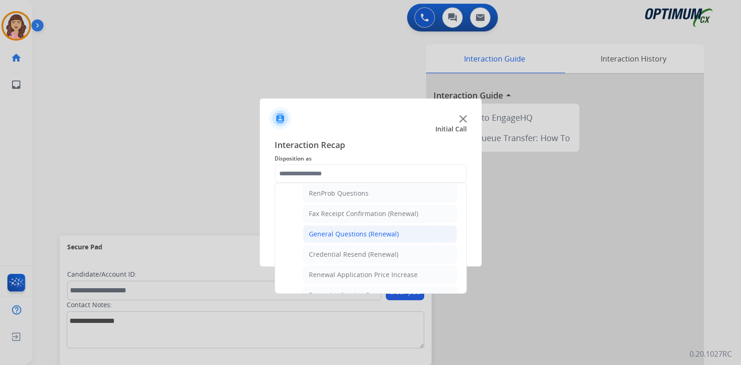
click at [352, 230] on div "General Questions (Renewal)" at bounding box center [354, 234] width 90 height 9
type input "**********"
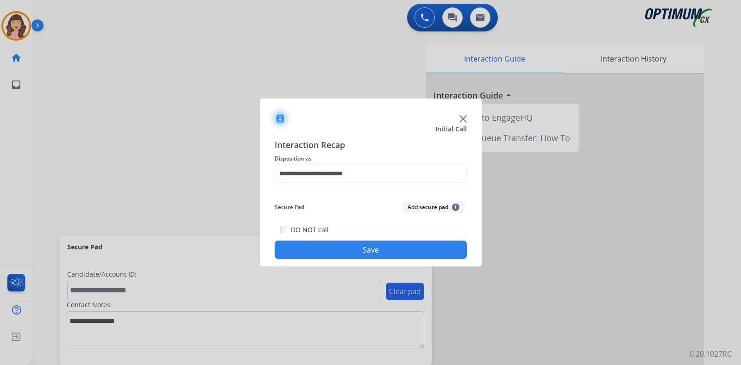
click at [359, 245] on button "Save" at bounding box center [371, 250] width 192 height 19
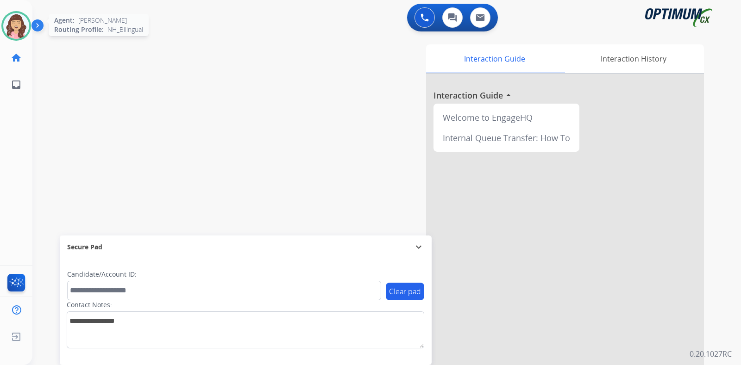
click at [20, 30] on img at bounding box center [16, 26] width 26 height 26
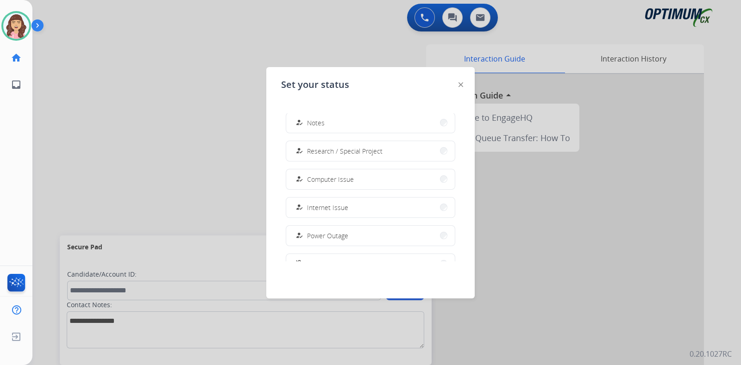
scroll to position [231, 0]
click at [359, 238] on button "work_off Offline" at bounding box center [370, 240] width 169 height 20
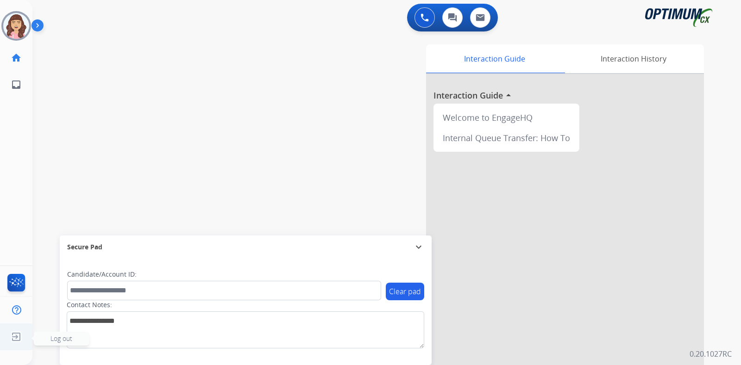
click at [12, 337] on img at bounding box center [16, 337] width 17 height 18
